Goal: Task Accomplishment & Management: Manage account settings

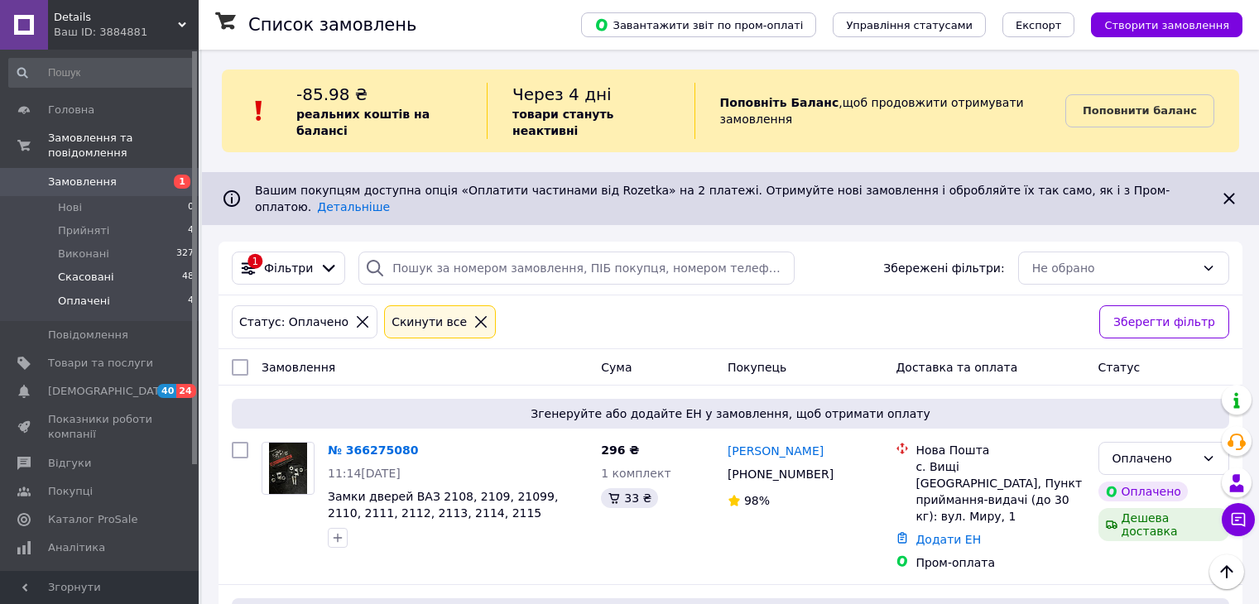
scroll to position [107, 0]
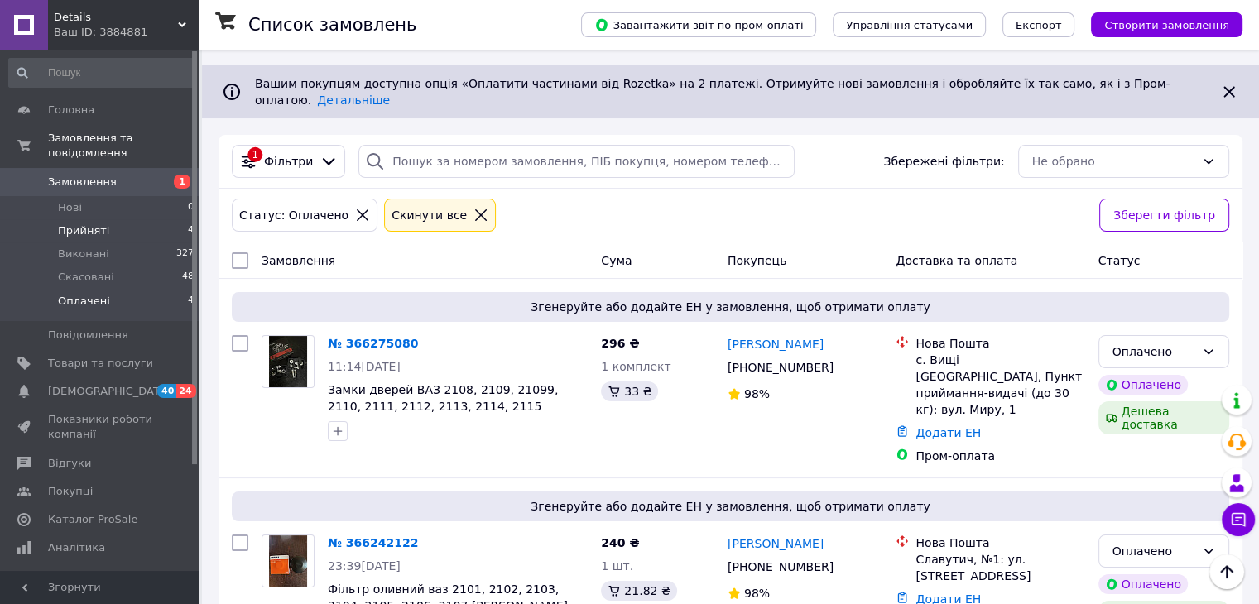
click at [132, 219] on li "Прийняті 4" at bounding box center [102, 230] width 204 height 23
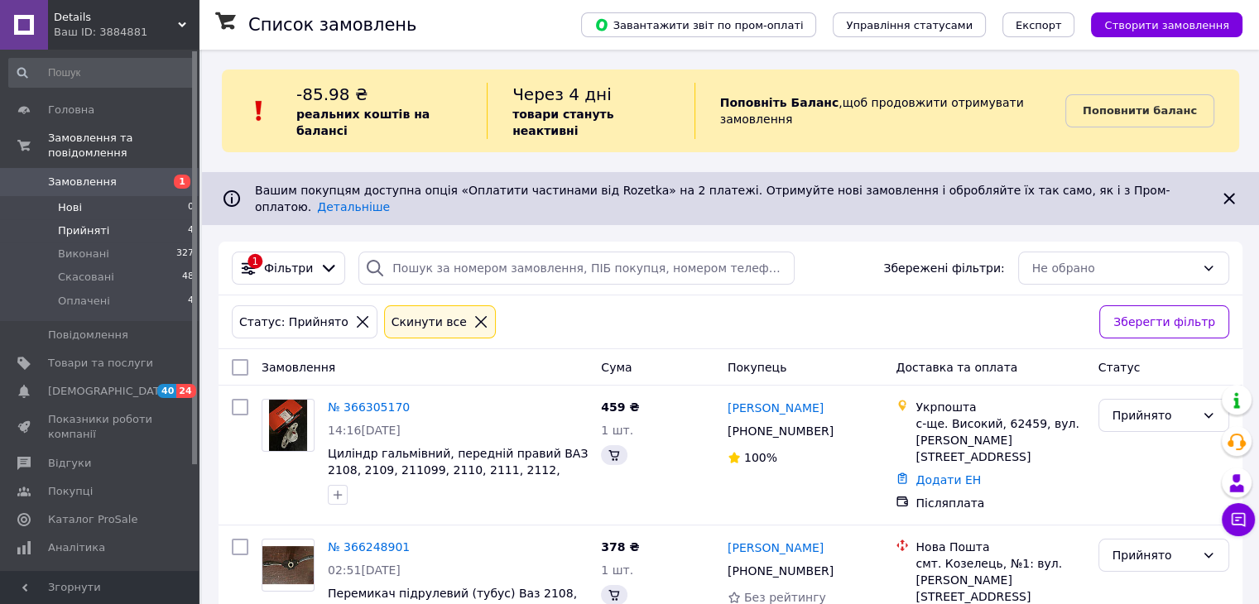
click at [125, 198] on li "Нові 0" at bounding box center [102, 207] width 204 height 23
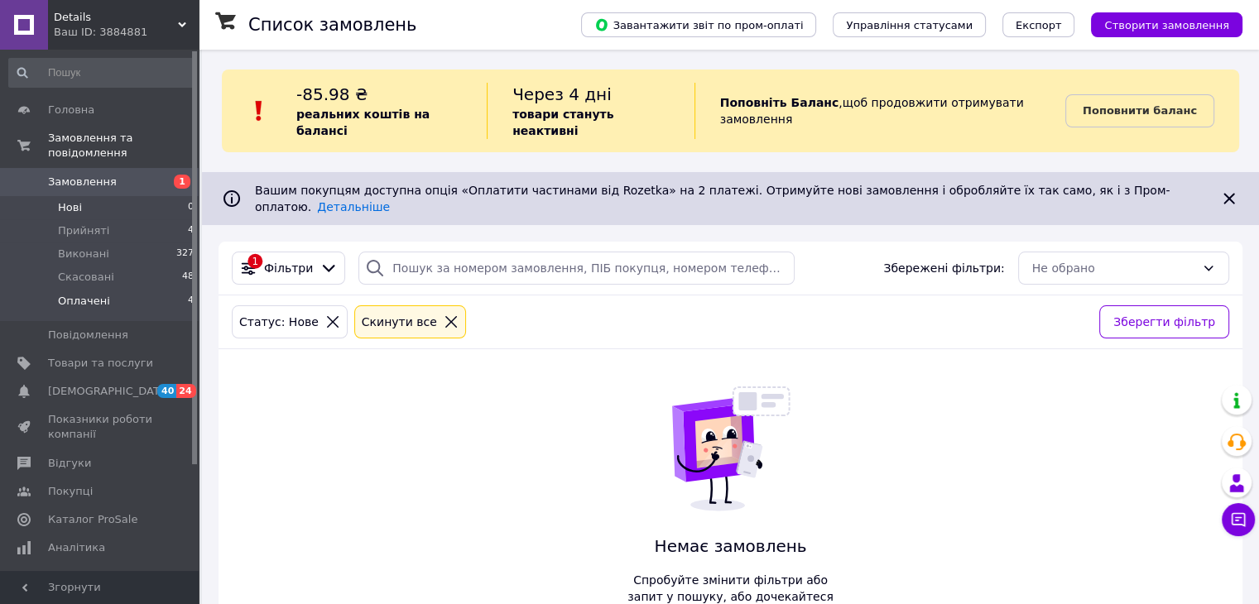
click at [91, 294] on span "Оплачені" at bounding box center [84, 301] width 52 height 15
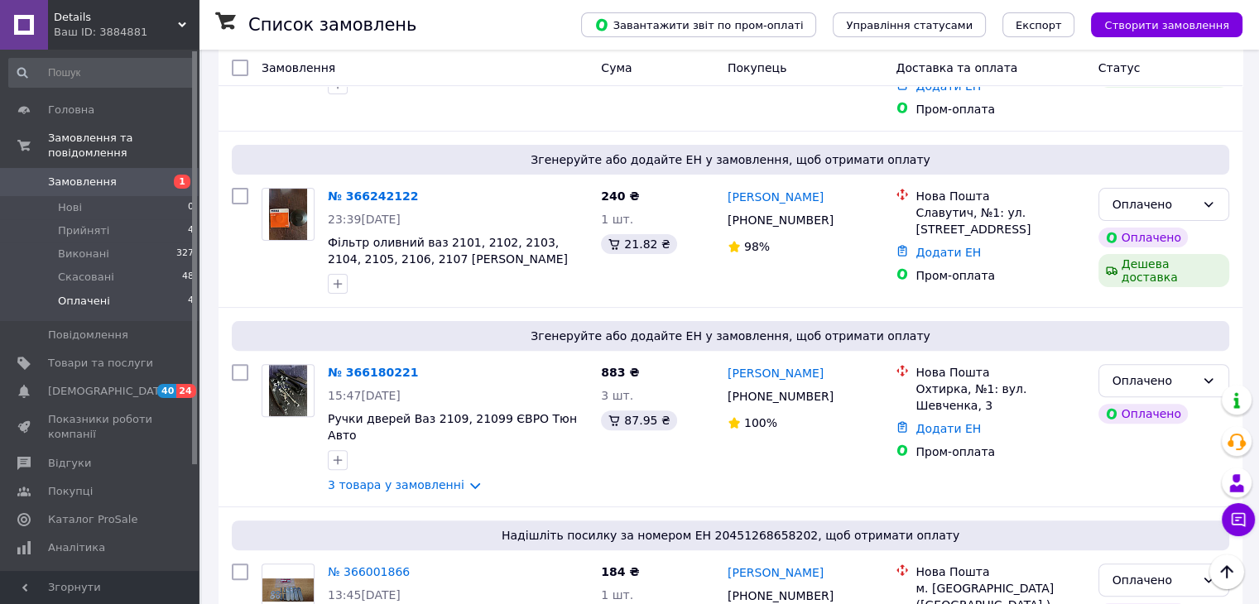
scroll to position [518, 0]
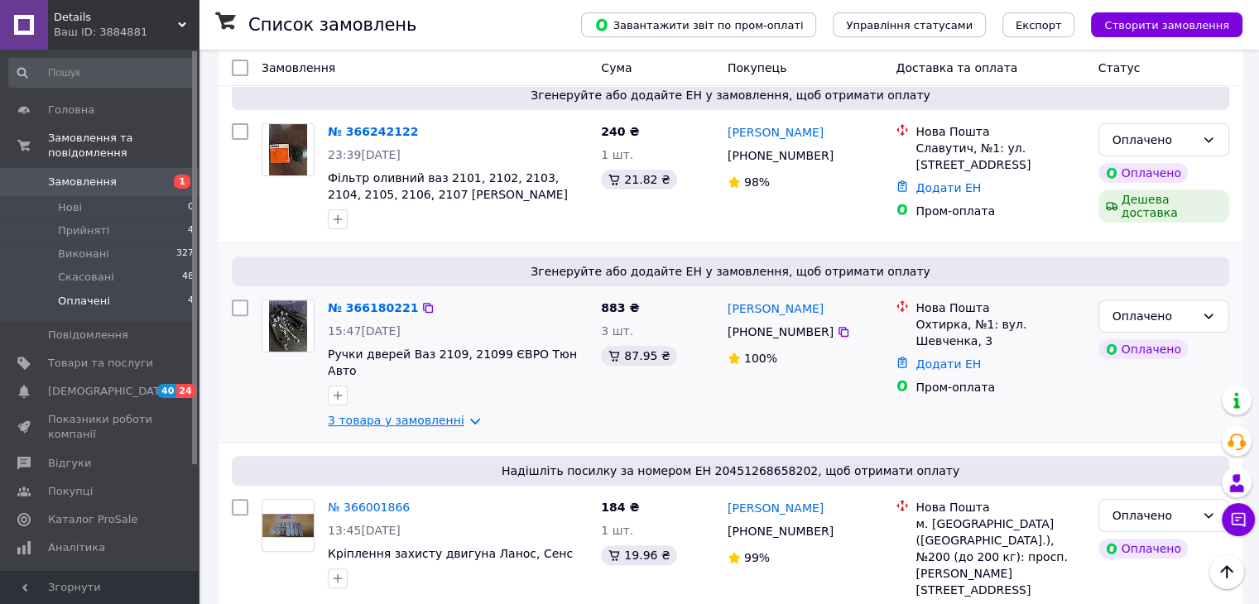
click at [424, 414] on link "3 товара у замовленні" at bounding box center [396, 420] width 137 height 13
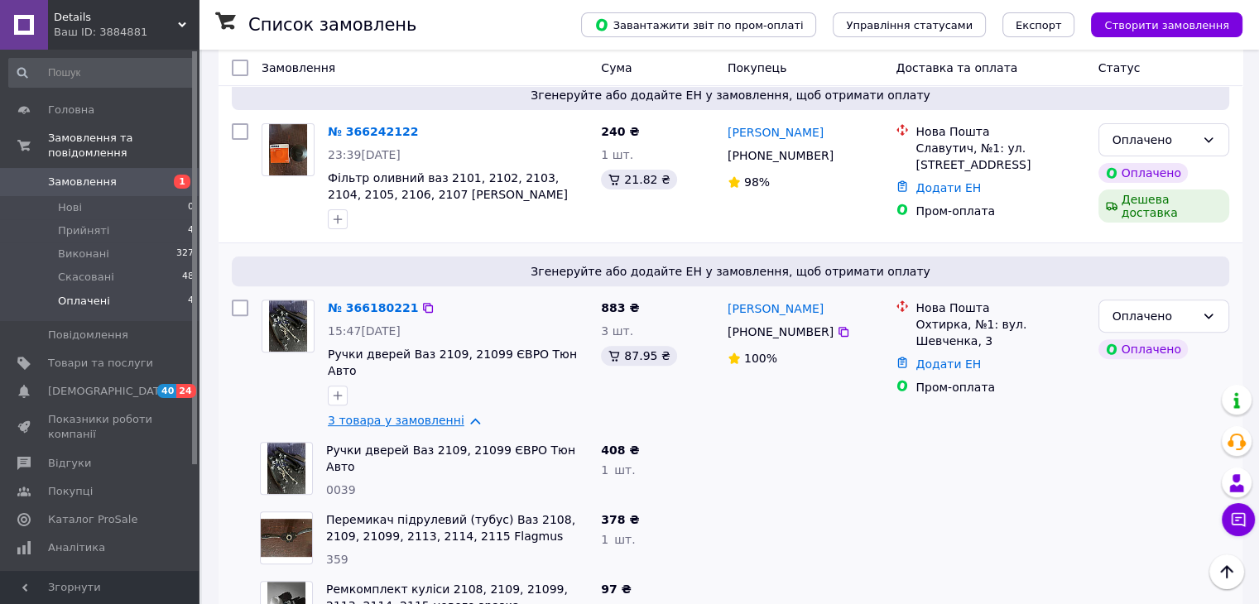
click at [424, 414] on link "3 товара у замовленні" at bounding box center [396, 420] width 137 height 13
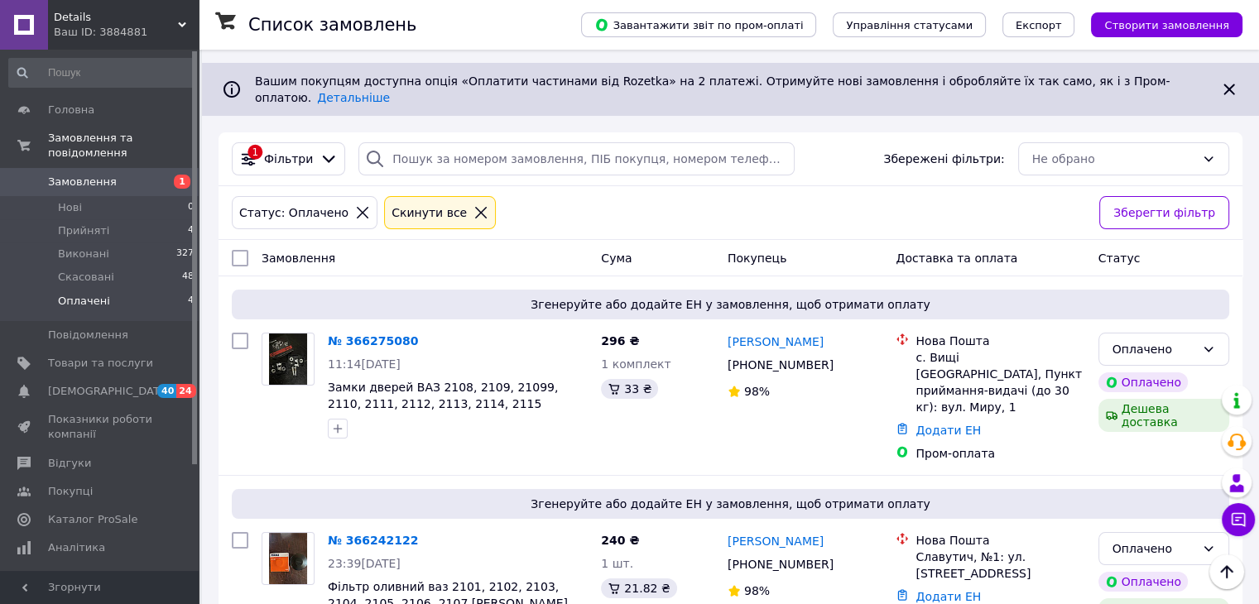
scroll to position [0, 0]
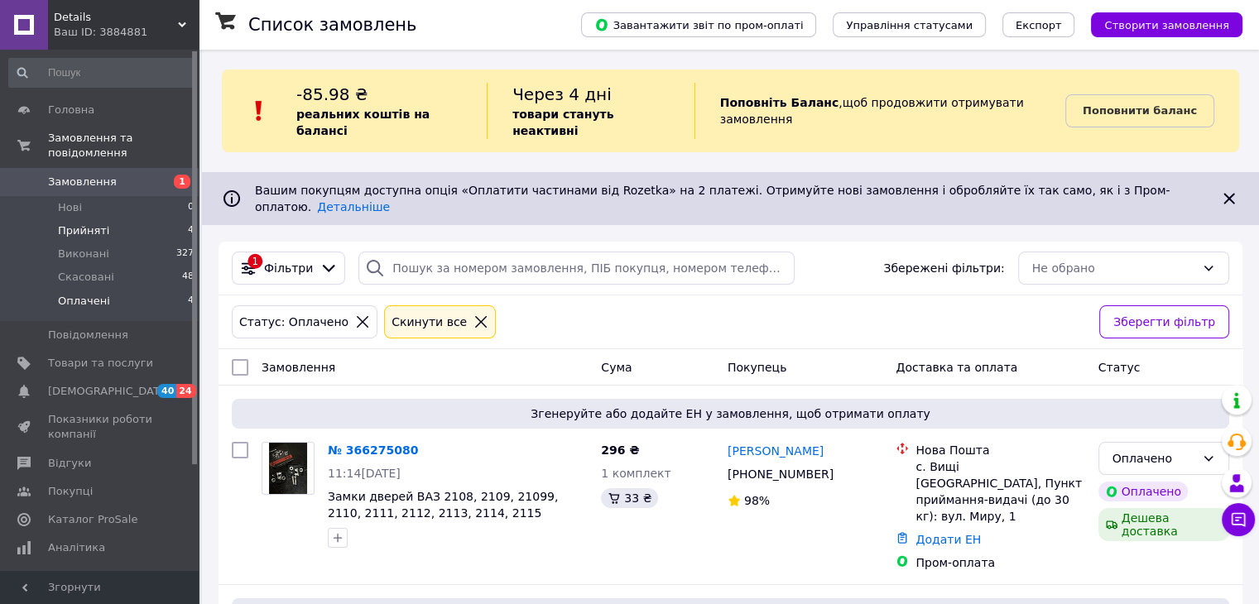
click at [149, 219] on li "Прийняті 4" at bounding box center [102, 230] width 204 height 23
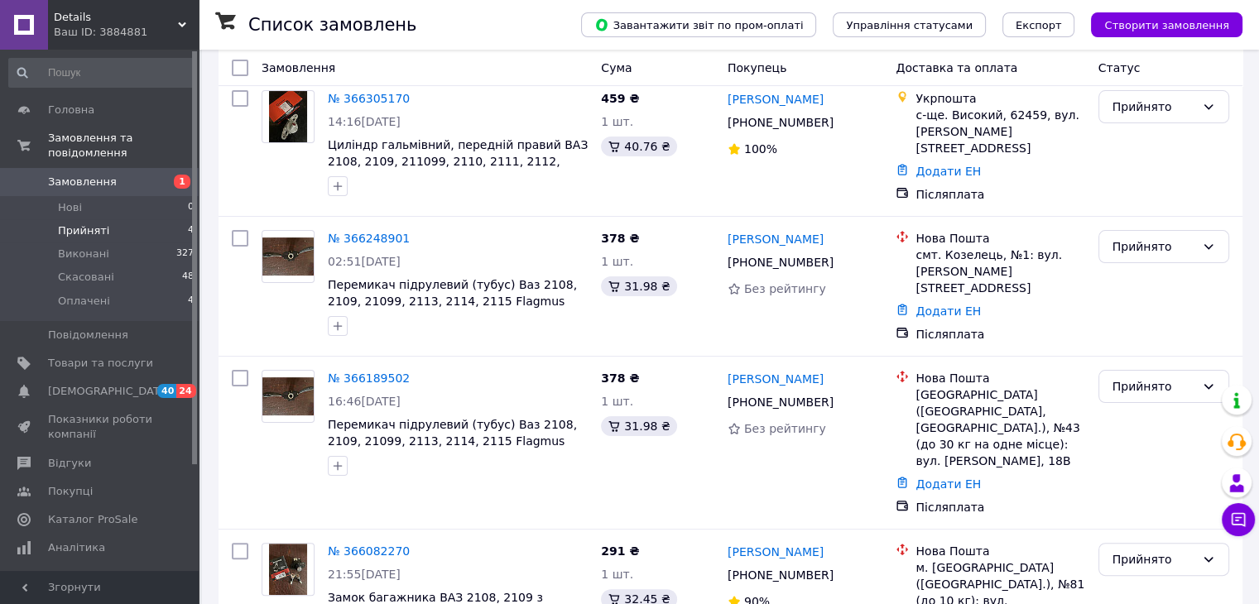
scroll to position [354, 0]
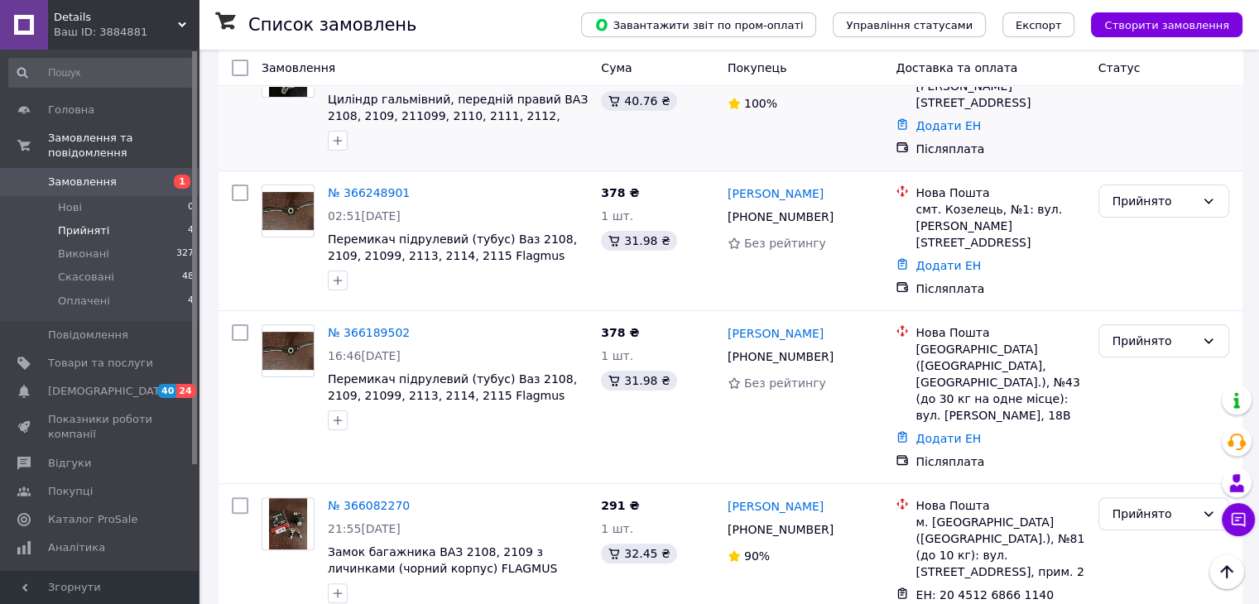
click at [821, 112] on div "[PERSON_NAME] [PHONE_NUMBER]%" at bounding box center [805, 101] width 169 height 126
click at [535, 311] on div "№ 366189502 16:46[DATE] Перемикач підрулевий (тубус) Ваз 2108, 2109, 21099, 211…" at bounding box center [731, 397] width 1024 height 172
click at [531, 311] on div "№ 366189502 16:46[DATE] Перемикач підрулевий (тубус) Ваз 2108, 2109, 21099, 211…" at bounding box center [731, 397] width 1024 height 172
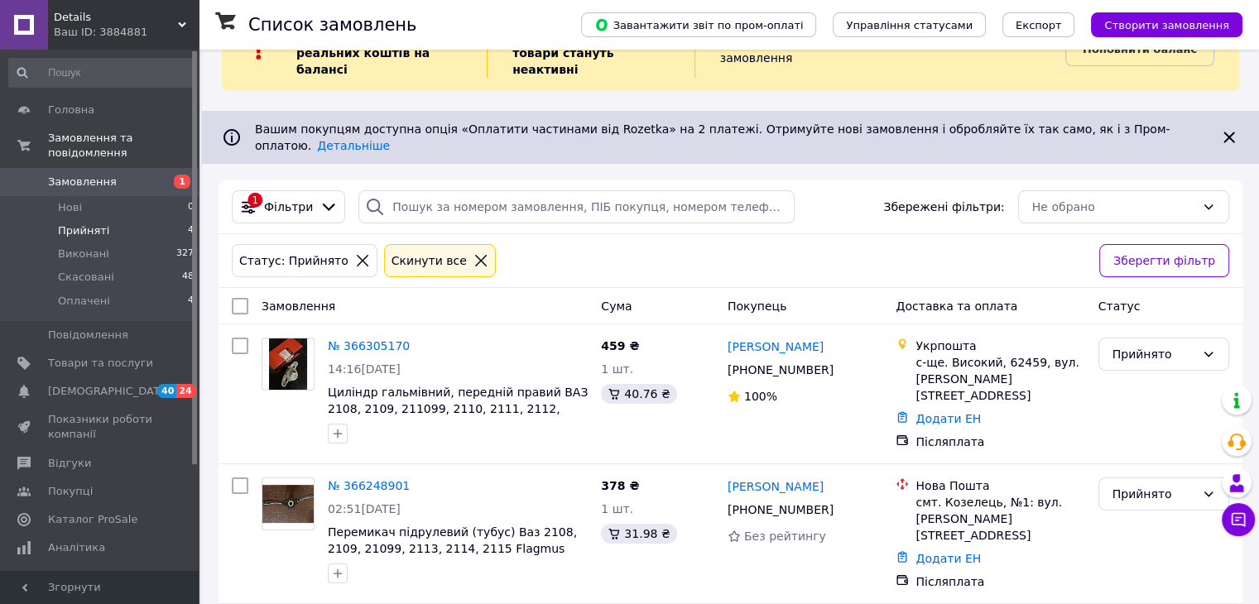
scroll to position [25, 0]
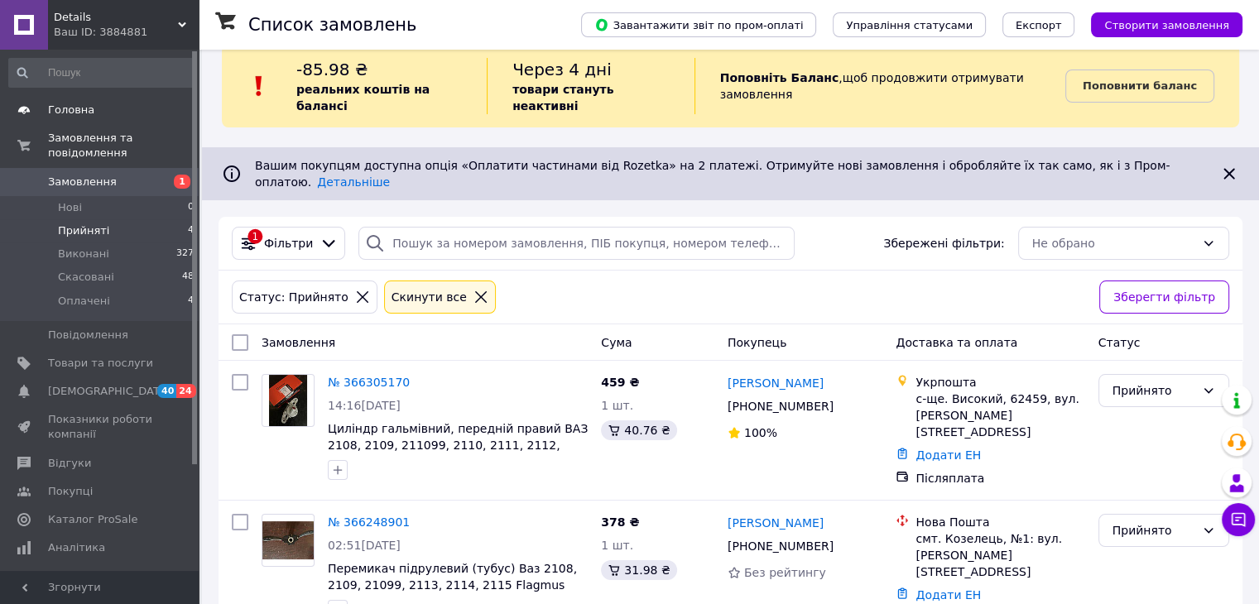
click at [76, 97] on link "Головна" at bounding box center [102, 110] width 204 height 28
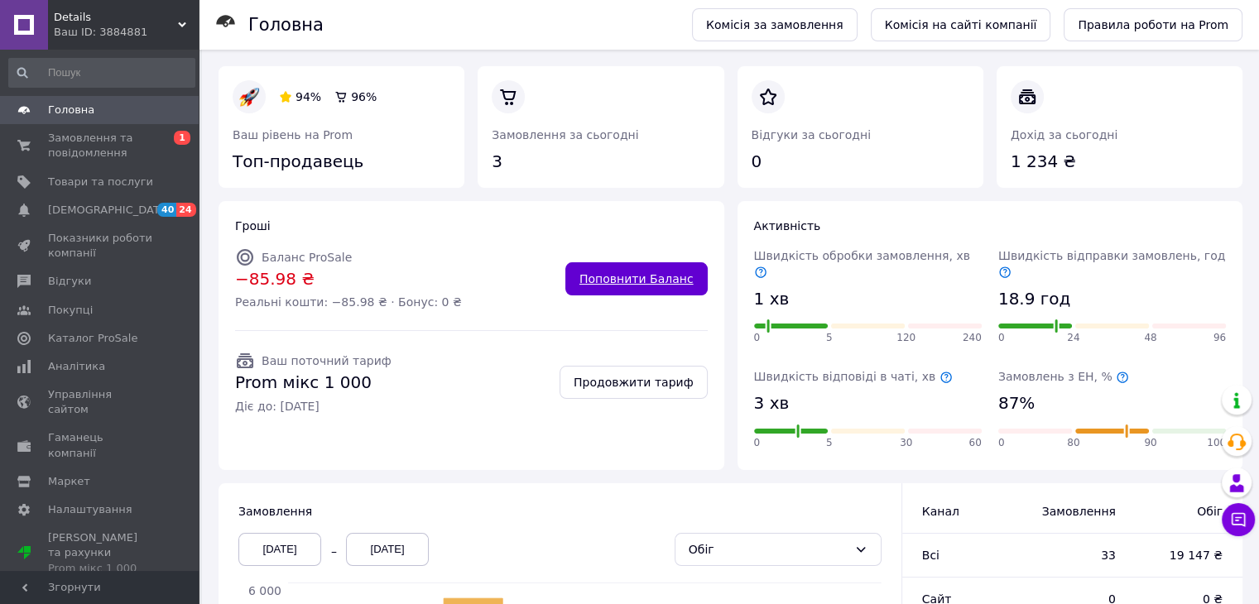
click at [646, 272] on link "Поповнити Баланс" at bounding box center [636, 278] width 142 height 33
click at [115, 146] on span "Замовлення та повідомлення" at bounding box center [100, 146] width 105 height 30
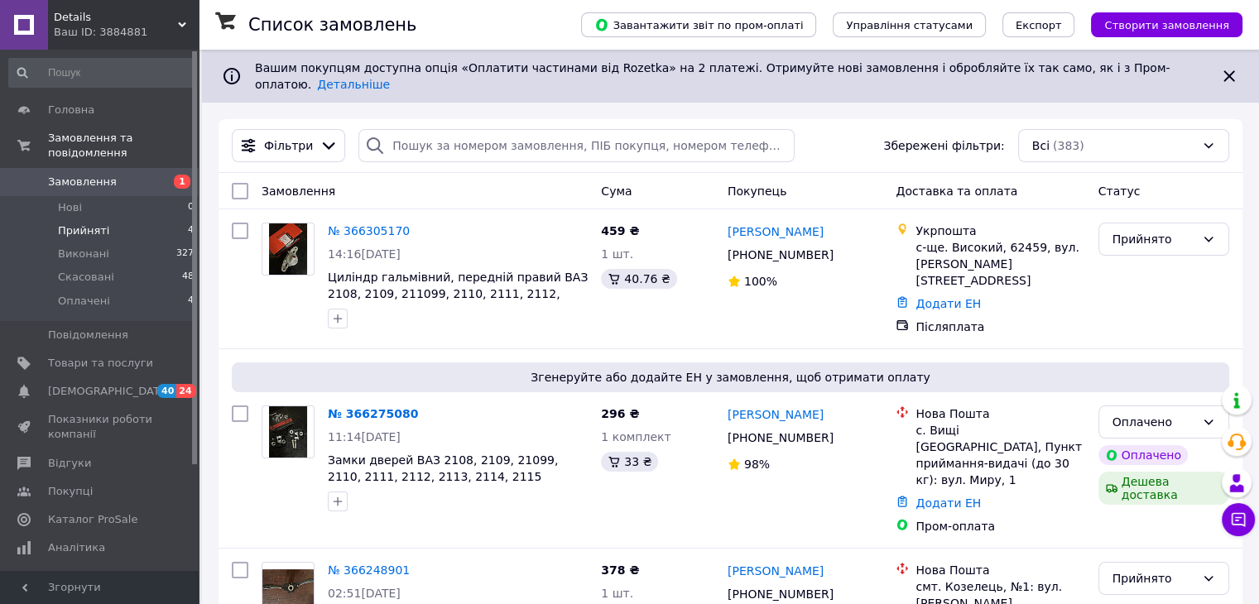
click at [99, 223] on span "Прийняті" at bounding box center [83, 230] width 51 height 15
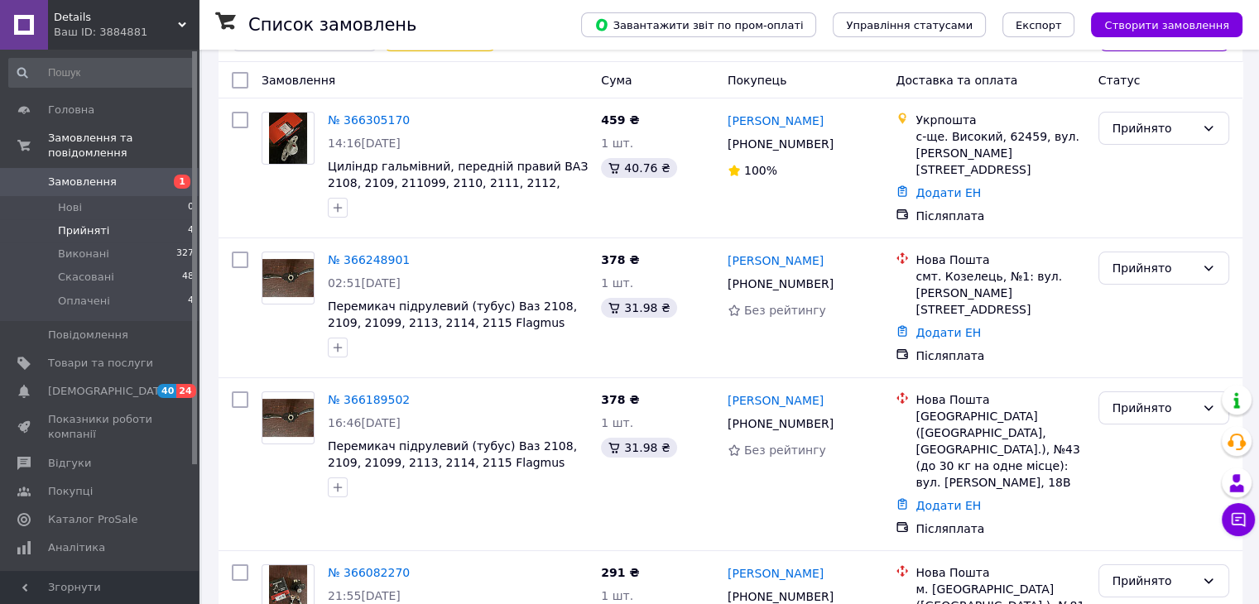
scroll to position [166, 0]
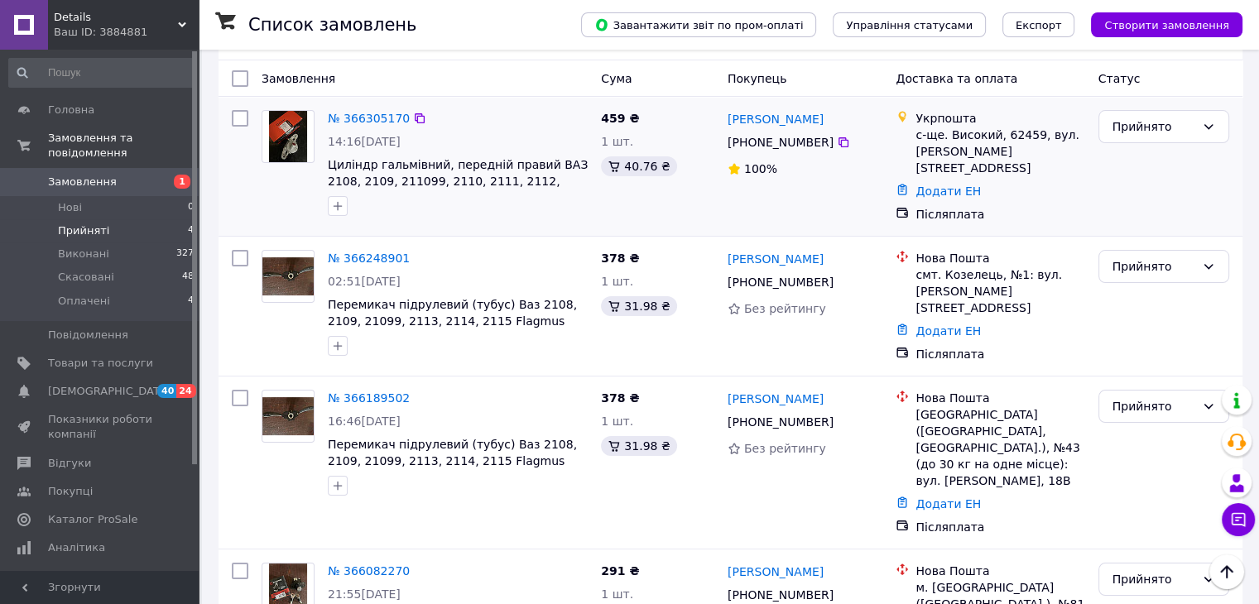
click at [828, 186] on div "[PERSON_NAME] [PHONE_NUMBER]%" at bounding box center [805, 166] width 169 height 126
